Goal: Task Accomplishment & Management: Complete application form

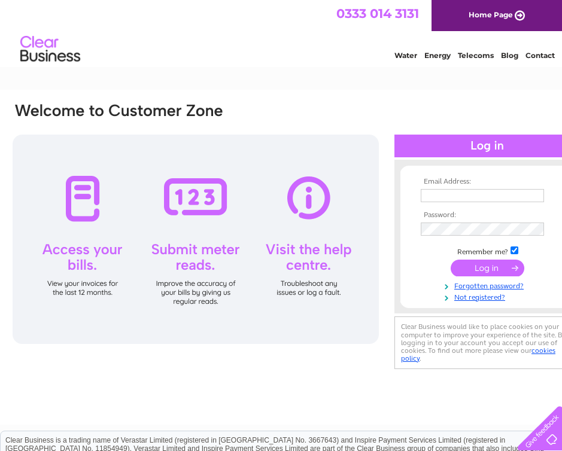
click at [474, 206] on td at bounding box center [487, 208] width 139 height 6
click at [474, 202] on input "text" at bounding box center [482, 195] width 123 height 13
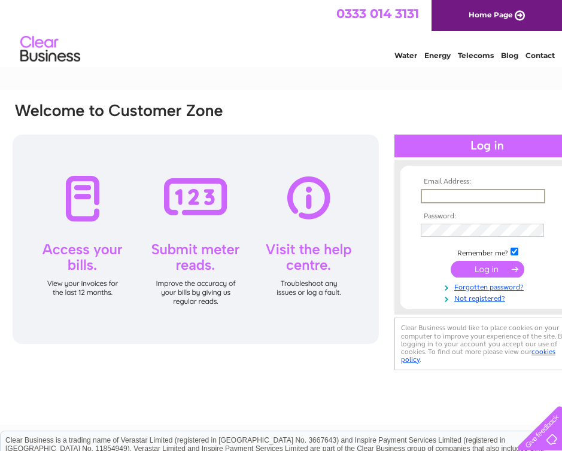
type input "hereswearr@gmail.com"
click at [451, 261] on input "submit" at bounding box center [488, 269] width 74 height 17
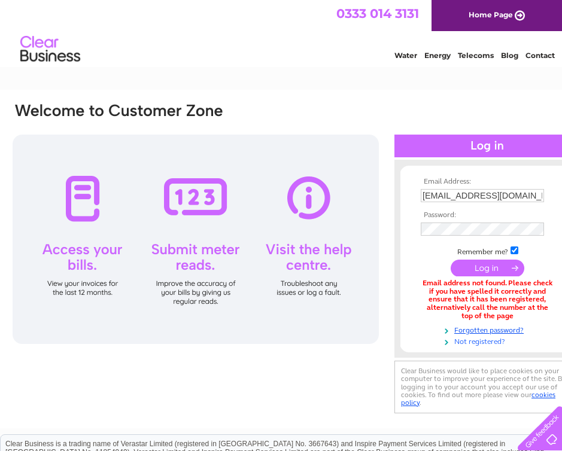
click at [497, 342] on link "Not registered?" at bounding box center [489, 340] width 136 height 11
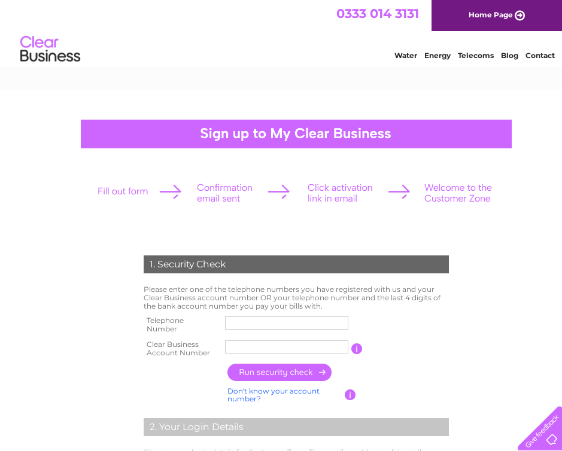
click at [293, 319] on input "text" at bounding box center [286, 323] width 123 height 13
type input "07572209280"
click at [285, 352] on input "text" at bounding box center [286, 346] width 123 height 13
